Goal: Find contact information: Find contact information

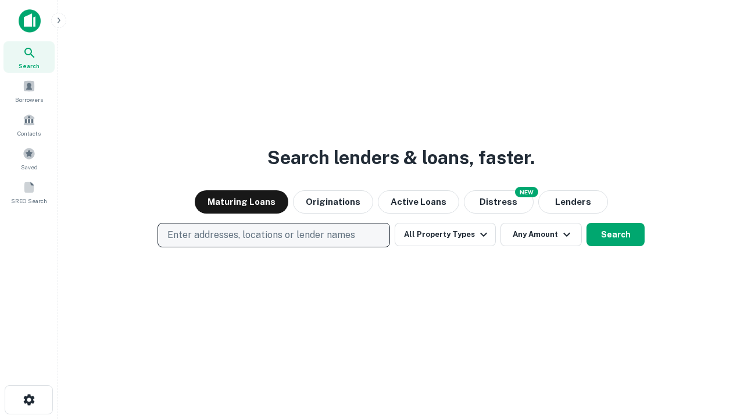
click at [273, 235] on p "Enter addresses, locations or lender names" at bounding box center [261, 235] width 188 height 14
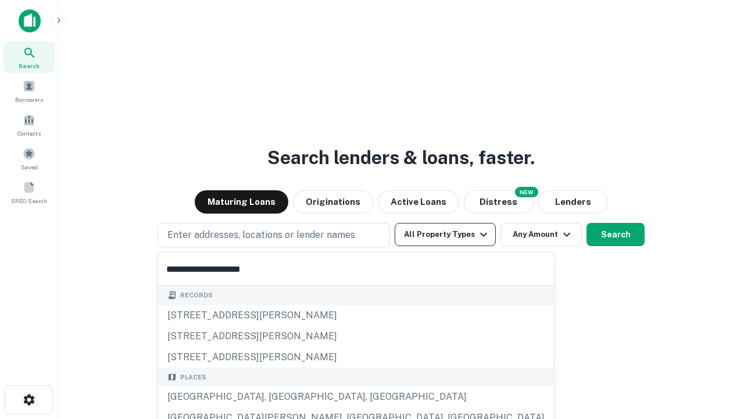
click at [278, 396] on div "[GEOGRAPHIC_DATA], [GEOGRAPHIC_DATA], [GEOGRAPHIC_DATA]" at bounding box center [356, 396] width 396 height 21
click at [445, 234] on button "All Property Types" at bounding box center [445, 234] width 101 height 23
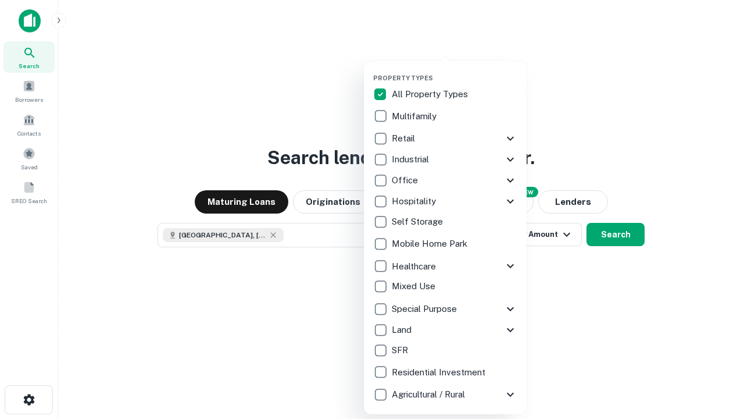
click at [455, 70] on button "button" at bounding box center [454, 70] width 163 height 1
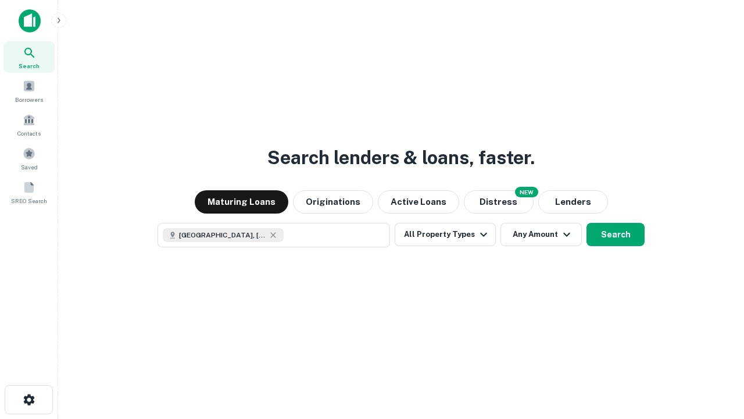
scroll to position [19, 0]
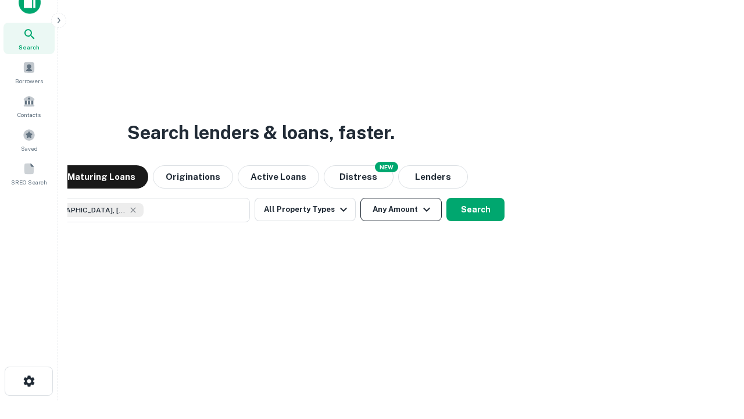
click at [360, 198] on button "Any Amount" at bounding box center [400, 209] width 81 height 23
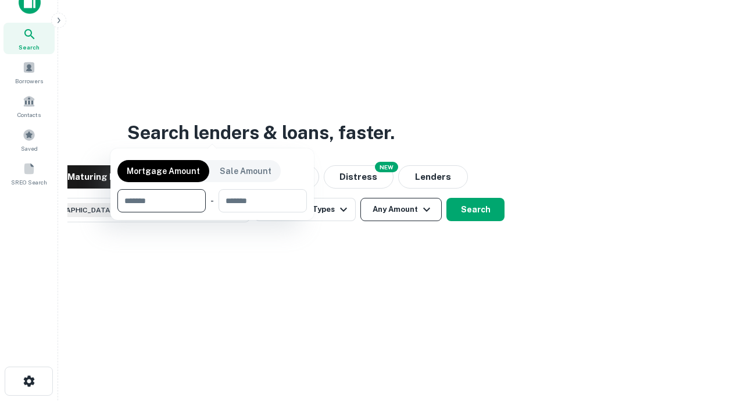
scroll to position [84, 329]
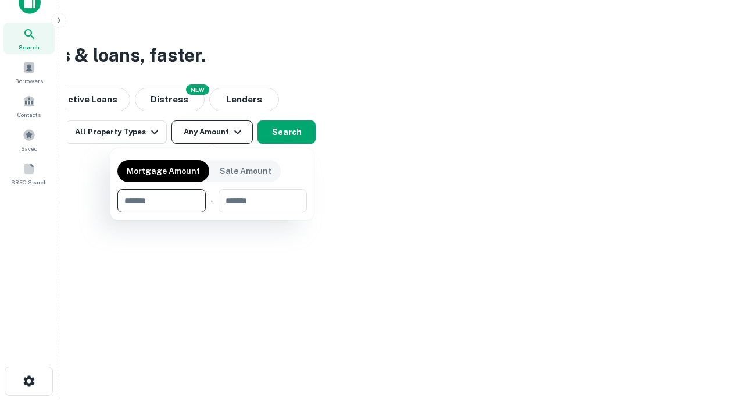
type input "*******"
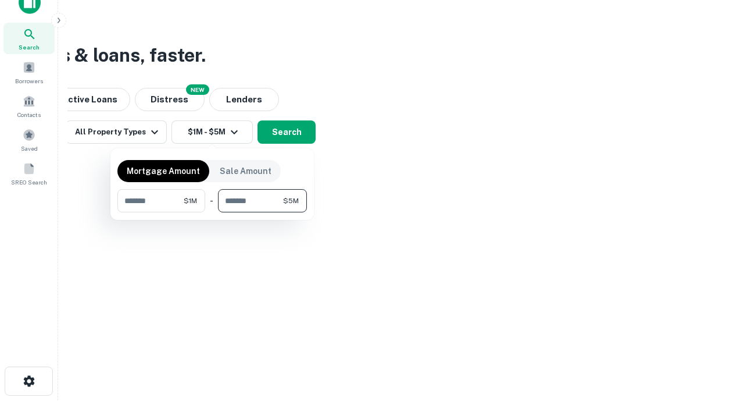
type input "*******"
click at [212, 212] on button "button" at bounding box center [212, 212] width 190 height 1
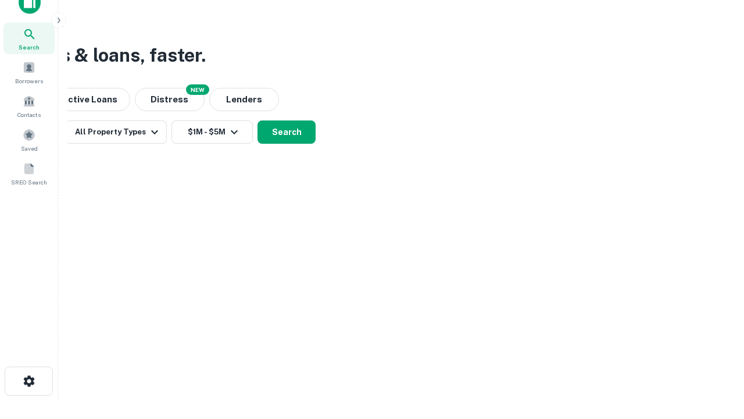
scroll to position [19, 0]
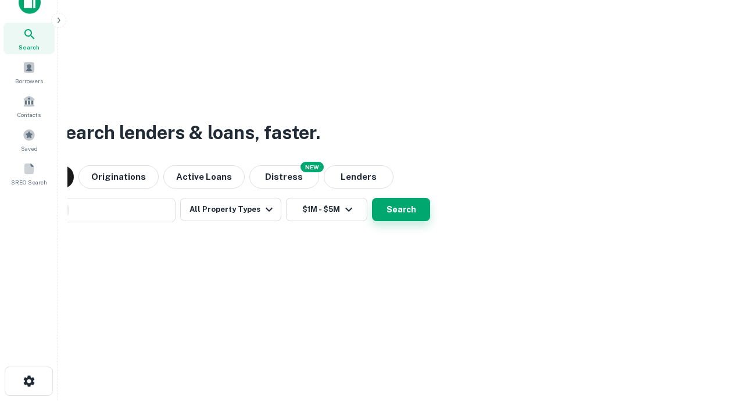
click at [372, 198] on button "Search" at bounding box center [401, 209] width 58 height 23
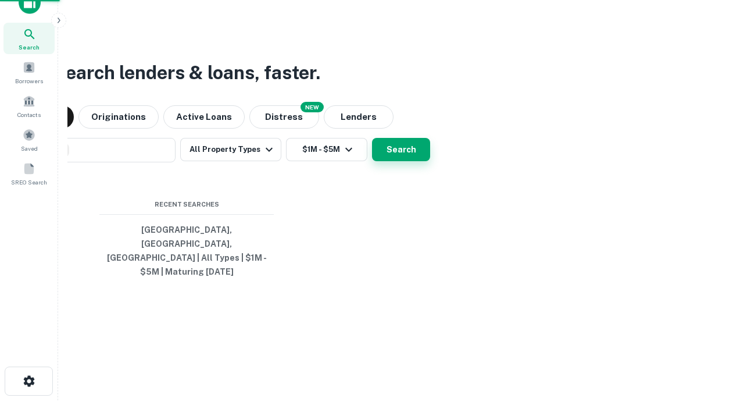
scroll to position [38, 329]
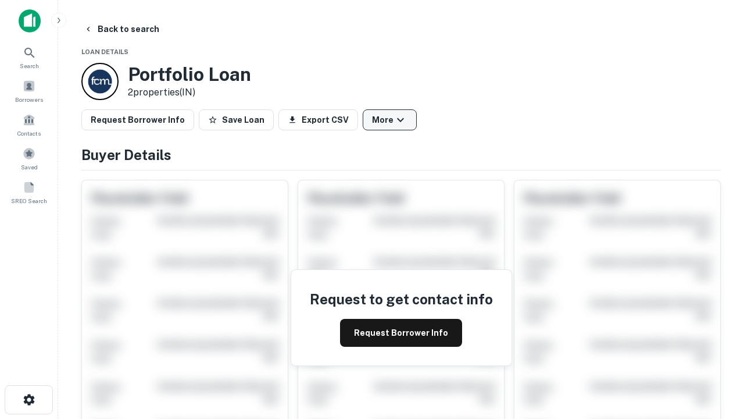
click at [390, 120] on button "More" at bounding box center [390, 119] width 54 height 21
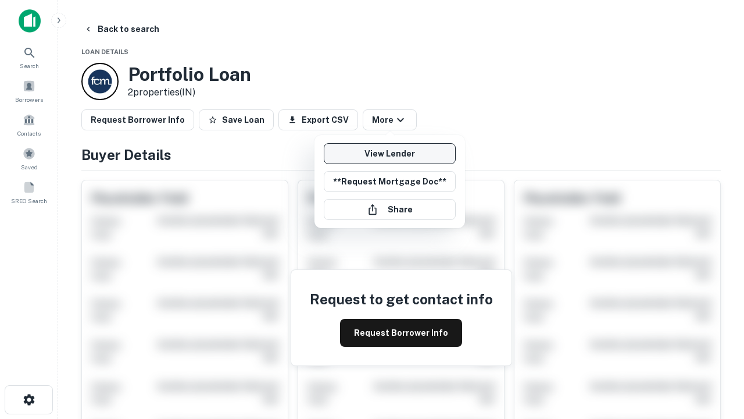
click at [390, 153] on link "View Lender" at bounding box center [390, 153] width 132 height 21
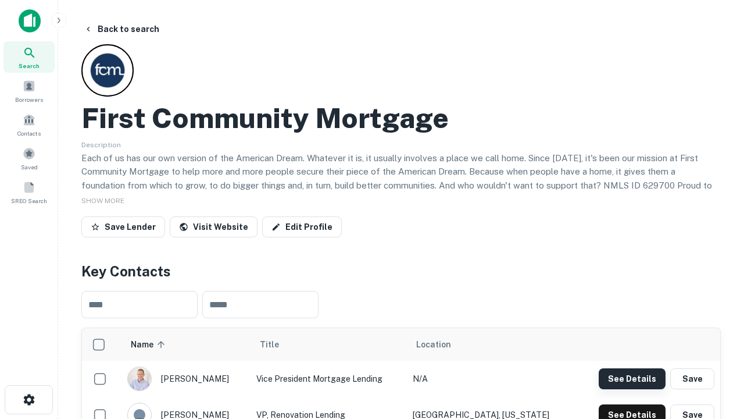
click at [632, 378] on button "See Details" at bounding box center [632, 378] width 67 height 21
click at [28, 399] on icon "button" at bounding box center [29, 399] width 14 height 14
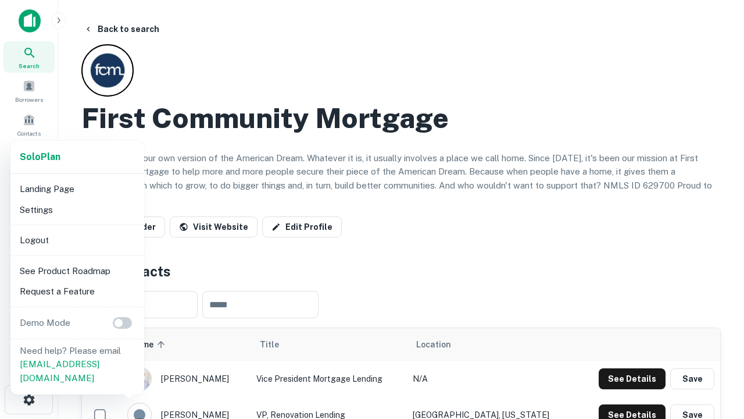
click at [77, 240] on li "Logout" at bounding box center [77, 240] width 124 height 21
